Goal: Task Accomplishment & Management: Manage account settings

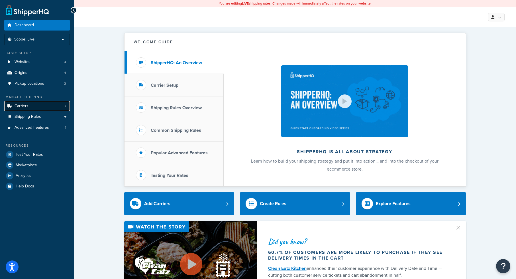
click at [34, 105] on link "Carriers 7" at bounding box center [37, 106] width 66 height 11
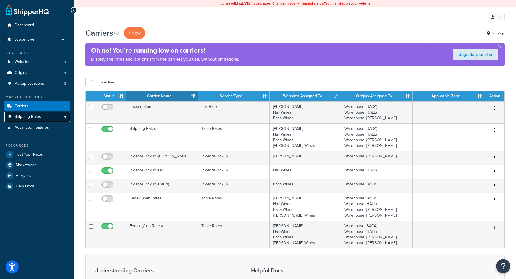
click at [23, 115] on span "Shipping Rules" at bounding box center [28, 116] width 27 height 5
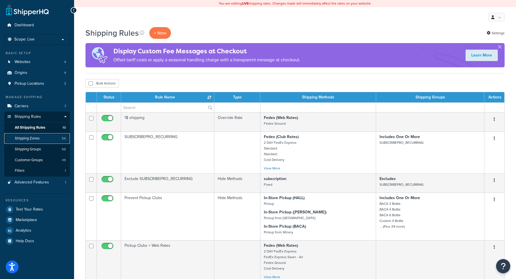
click at [32, 136] on span "Shipping Zones" at bounding box center [27, 138] width 25 height 5
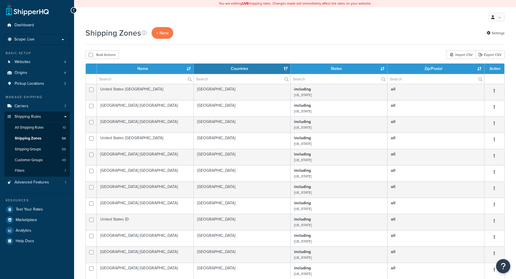
select select "15"
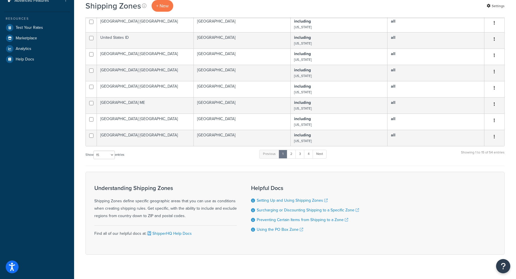
scroll to position [196, 0]
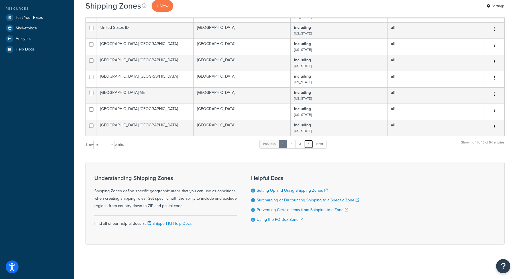
click at [311, 145] on link "4" at bounding box center [308, 144] width 9 height 9
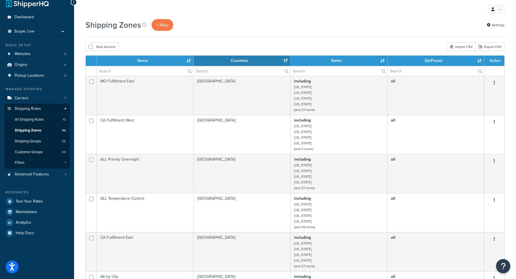
scroll to position [0, 0]
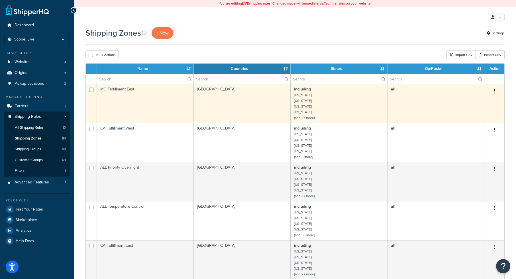
click at [153, 111] on td "MO Fulfillment East" at bounding box center [145, 103] width 97 height 39
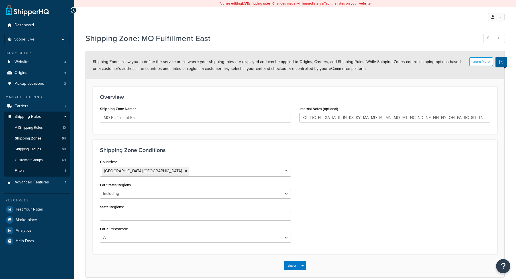
select select "including"
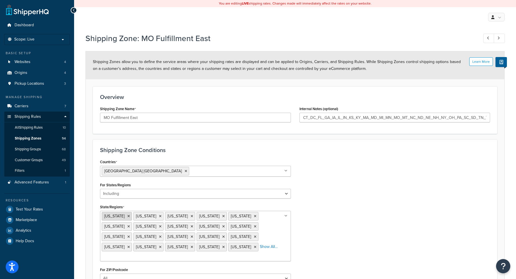
click at [127, 216] on icon at bounding box center [128, 215] width 3 height 3
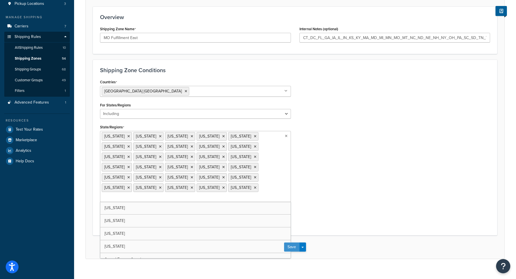
scroll to position [59, 0]
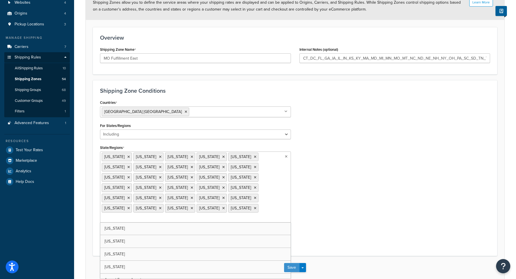
click at [294, 263] on button "Save" at bounding box center [291, 267] width 15 height 9
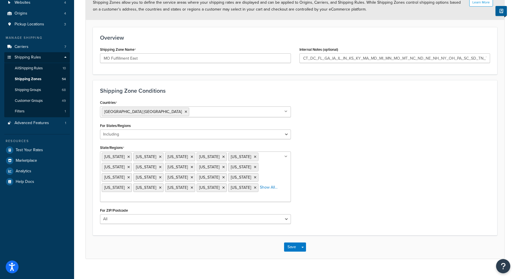
scroll to position [0, 0]
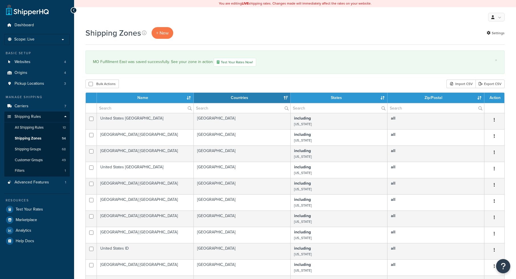
select select "15"
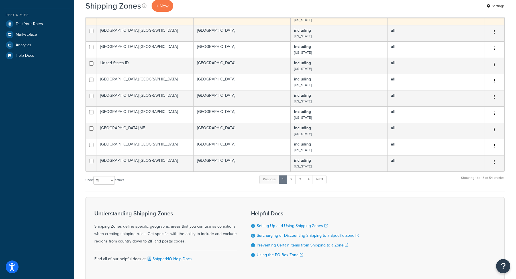
scroll to position [225, 0]
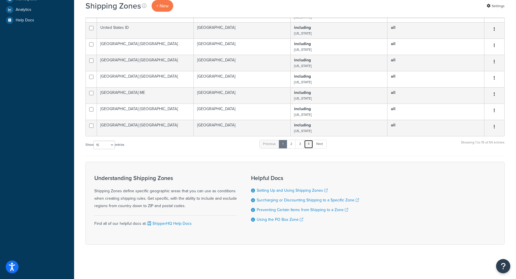
click at [311, 144] on link "4" at bounding box center [308, 144] width 9 height 9
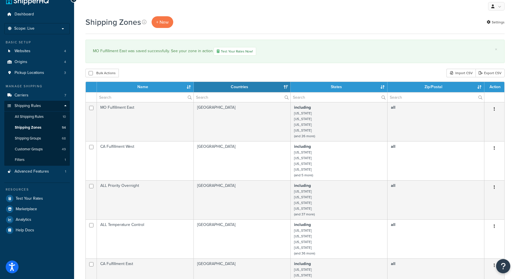
scroll to position [0, 0]
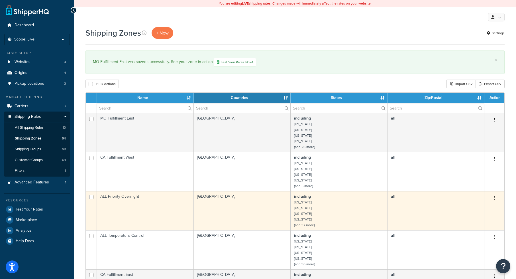
click at [151, 202] on td "ALL Priority Overnight" at bounding box center [145, 210] width 97 height 39
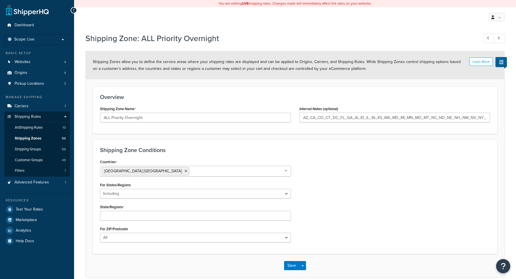
select select "including"
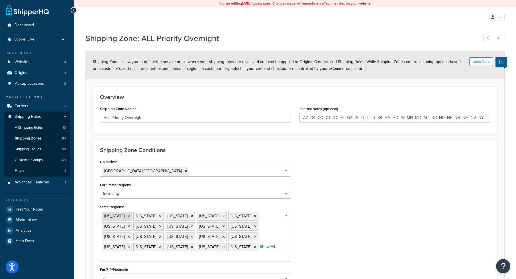
click at [127, 216] on icon at bounding box center [128, 215] width 3 height 3
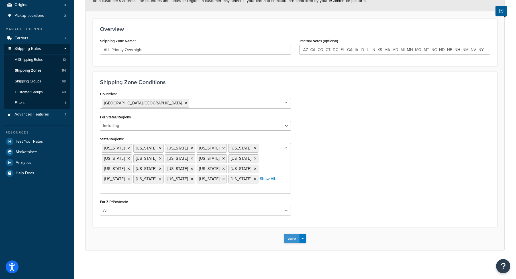
click at [296, 239] on button "Save" at bounding box center [291, 238] width 15 height 9
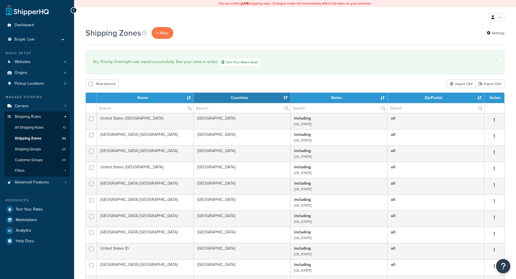
select select "15"
